Goal: Find specific page/section: Find specific page/section

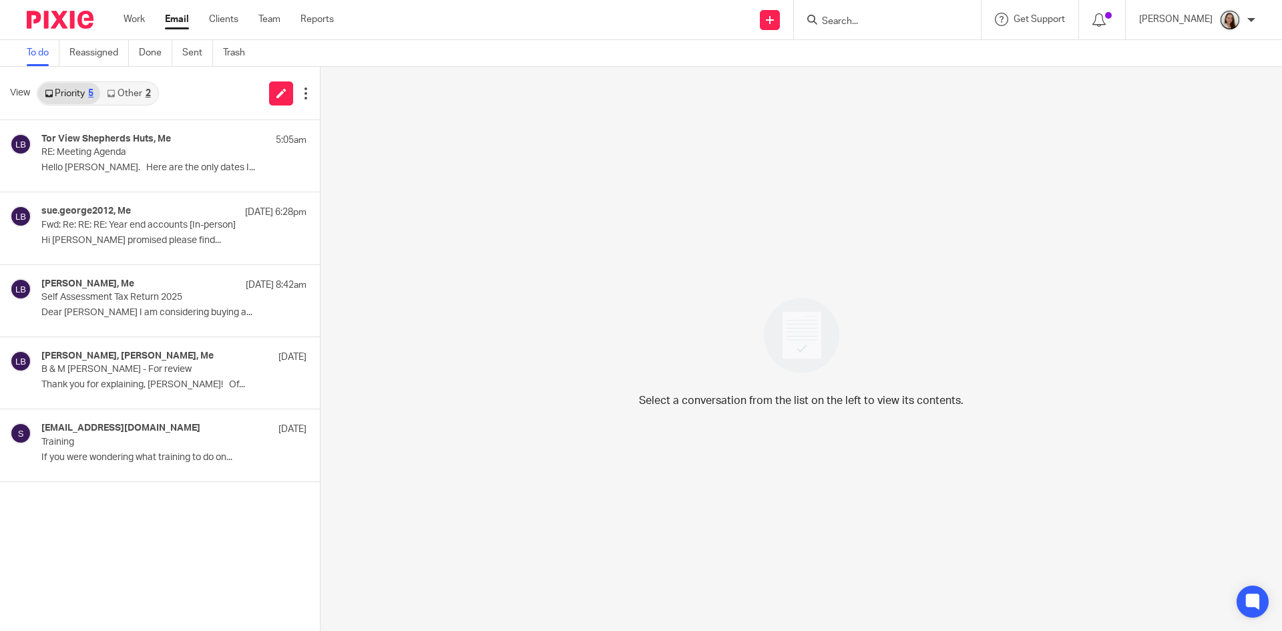
click at [900, 18] on input "Search" at bounding box center [880, 22] width 120 height 12
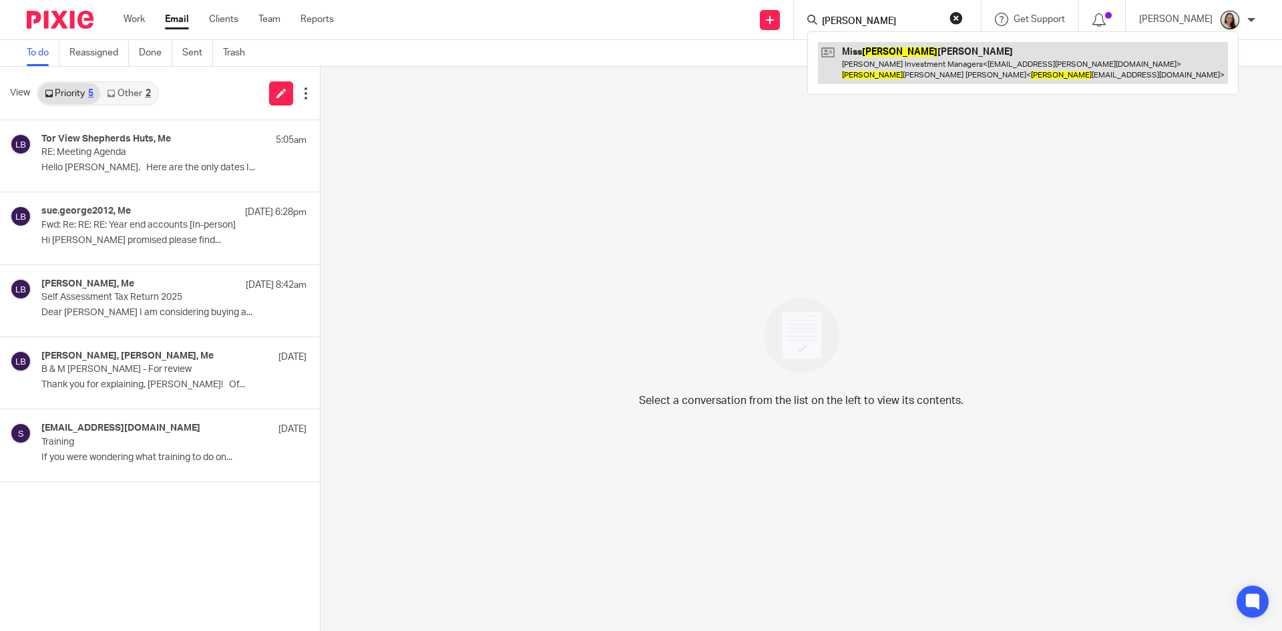
type input "dinah"
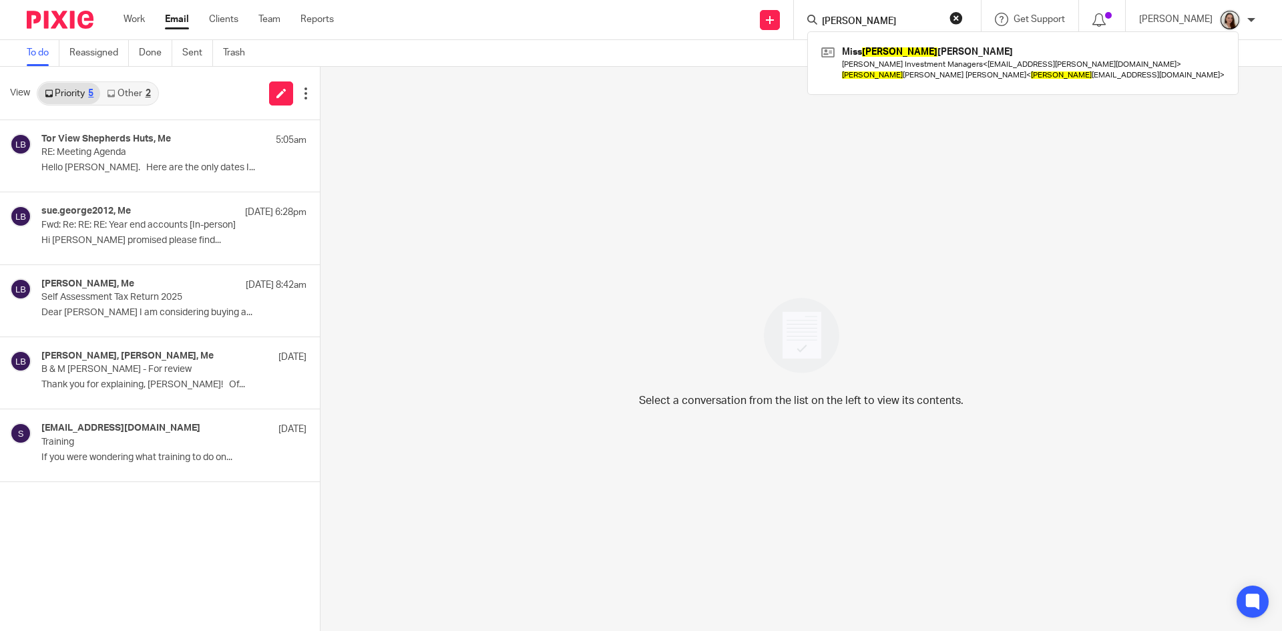
drag, startPoint x: 931, startPoint y: 63, endPoint x: 857, endPoint y: 95, distance: 80.4
click at [931, 64] on link at bounding box center [1023, 62] width 410 height 41
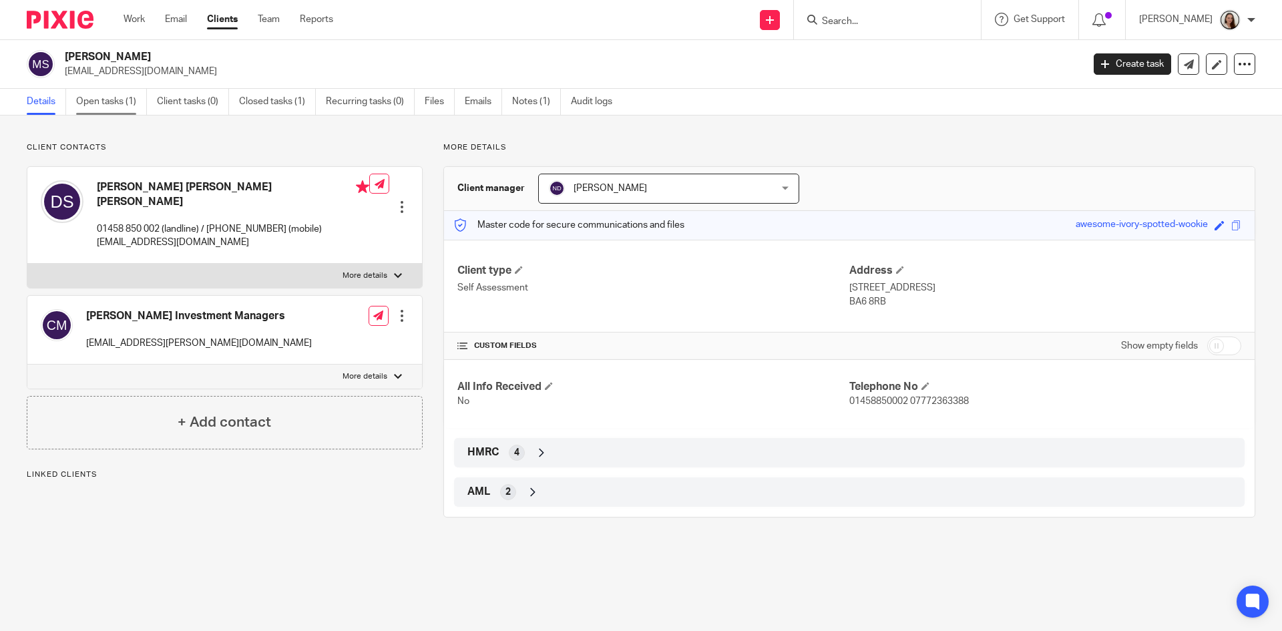
click at [122, 105] on link "Open tasks (1)" at bounding box center [111, 102] width 71 height 26
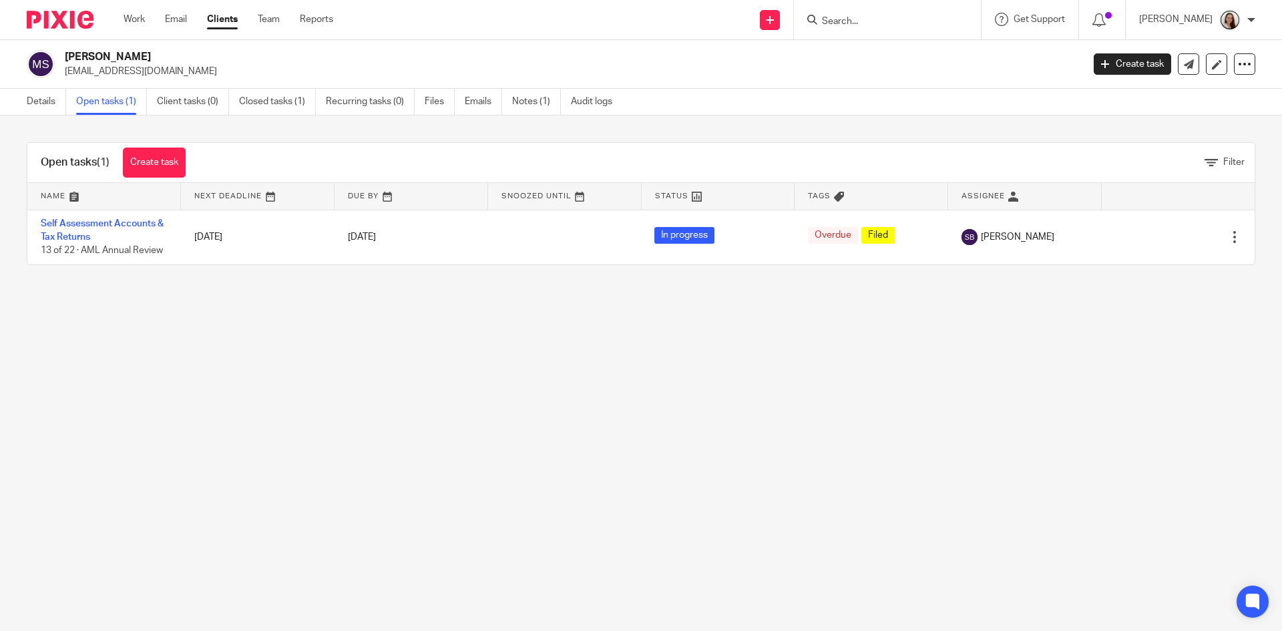
click at [890, 18] on input "Search" at bounding box center [880, 22] width 120 height 12
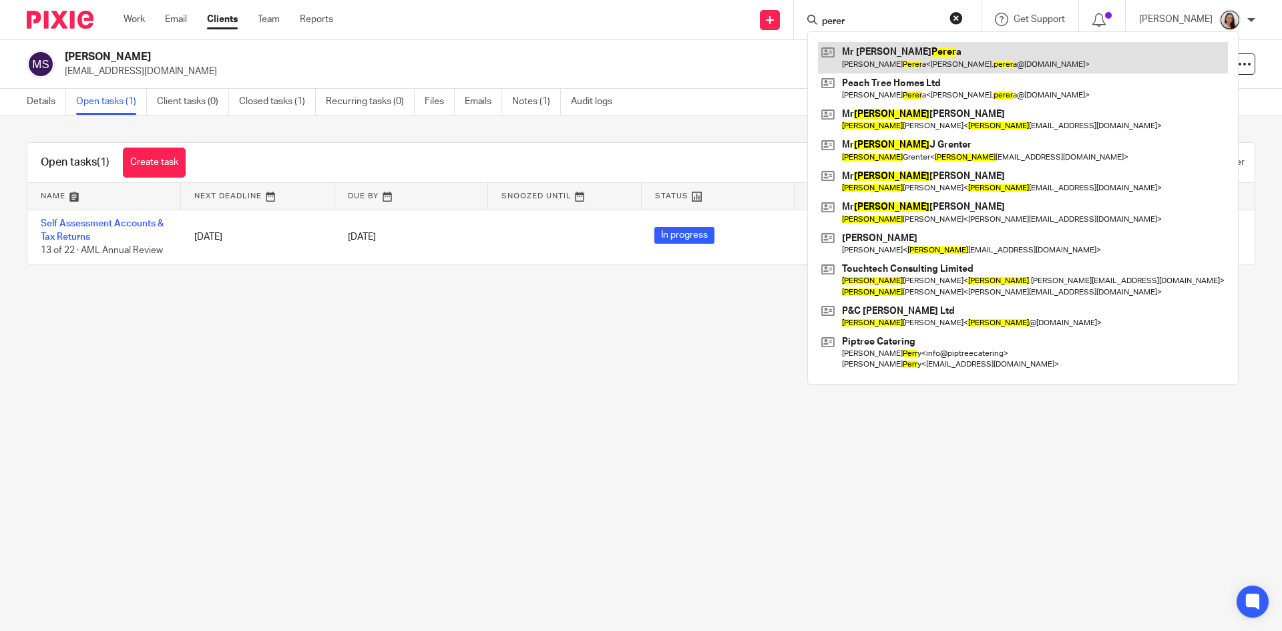
type input "perer"
drag, startPoint x: 902, startPoint y: 52, endPoint x: 856, endPoint y: 59, distance: 46.6
click at [903, 53] on link at bounding box center [1023, 57] width 410 height 31
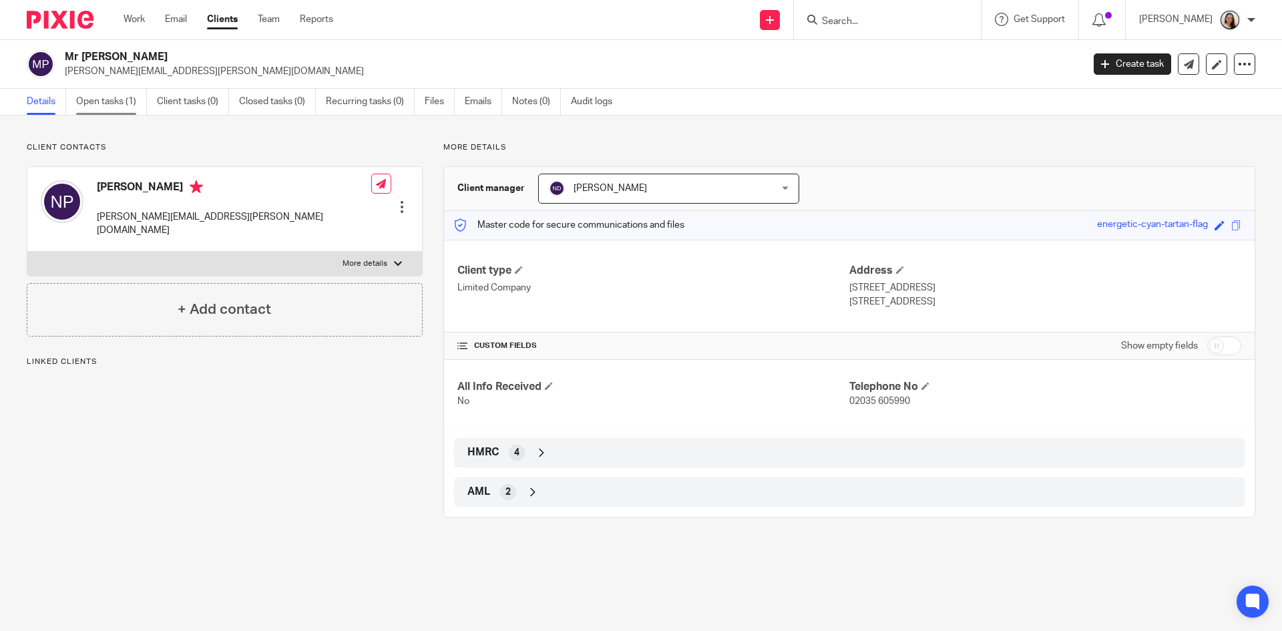
click at [117, 101] on link "Open tasks (1)" at bounding box center [111, 102] width 71 height 26
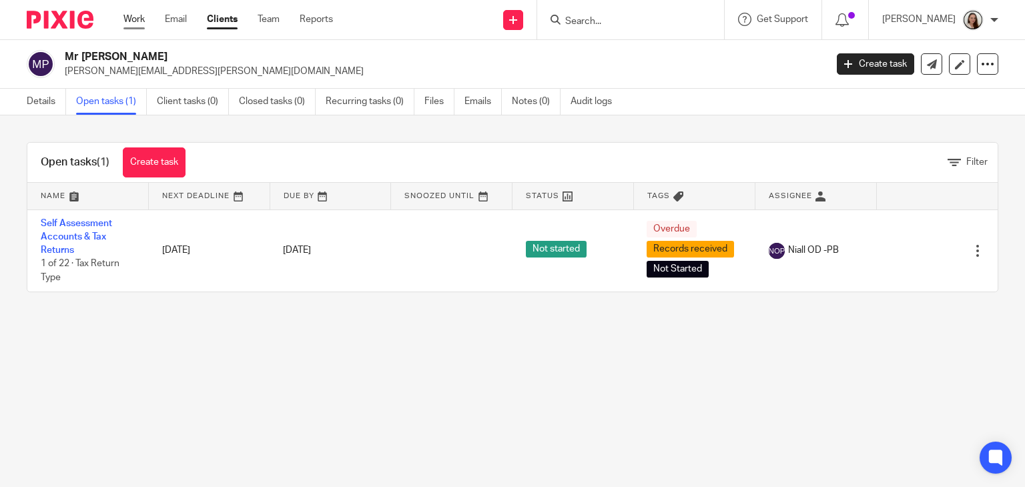
click at [126, 21] on link "Work" at bounding box center [133, 19] width 21 height 13
